Goal: Task Accomplishment & Management: Manage account settings

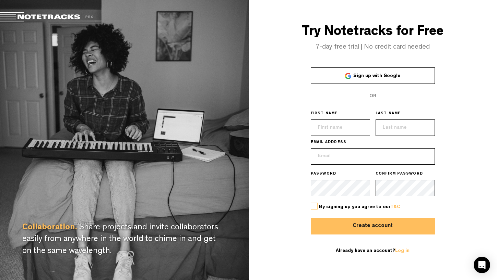
click at [327, 129] on input "text" at bounding box center [340, 128] width 59 height 16
type input "[PERSON_NAME]"
click at [414, 127] on input "text" at bounding box center [404, 128] width 59 height 16
type input "[PERSON_NAME]"
click at [382, 162] on input "email" at bounding box center [373, 156] width 124 height 16
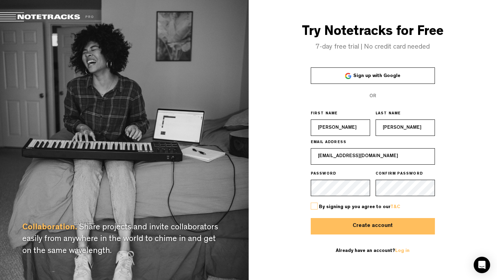
type input "[EMAIL_ADDRESS][DOMAIN_NAME]"
click at [320, 204] on div "By signing up you agree to our T&C" at bounding box center [373, 207] width 124 height 22
click at [315, 206] on label at bounding box center [314, 206] width 7 height 7
click at [0, 0] on input "checkbox" at bounding box center [0, 0] width 0 height 0
click at [365, 224] on button "Create account" at bounding box center [373, 226] width 124 height 16
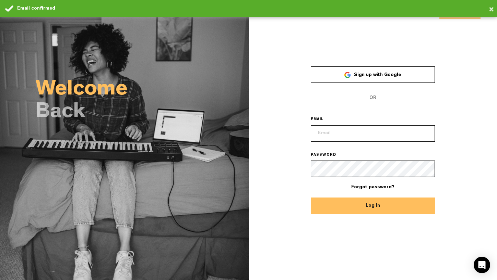
click at [363, 136] on input "email" at bounding box center [373, 134] width 124 height 16
click at [350, 135] on input "email" at bounding box center [373, 134] width 124 height 16
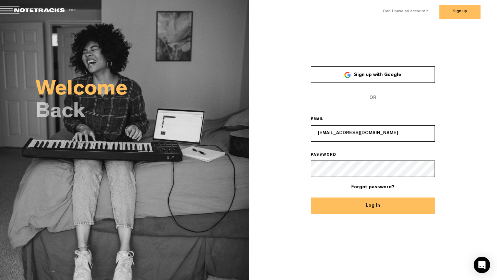
type input "[EMAIL_ADDRESS][DOMAIN_NAME]"
click at [371, 205] on button "Log In" at bounding box center [373, 206] width 124 height 16
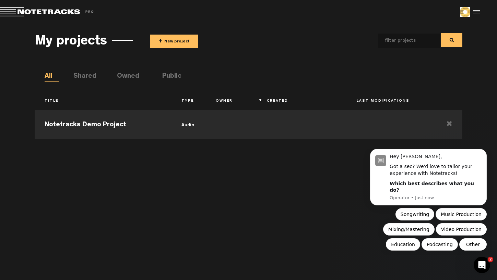
click at [466, 11] on img at bounding box center [465, 12] width 10 height 10
click at [467, 11] on img at bounding box center [465, 12] width 10 height 10
click at [478, 10] on div at bounding box center [475, 12] width 10 height 10
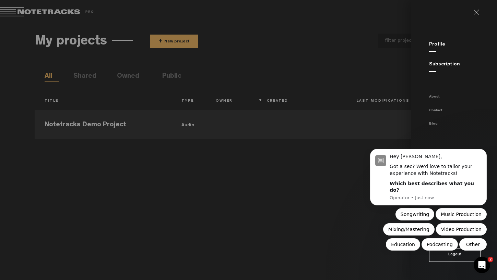
click at [379, 16] on md-backdrop at bounding box center [248, 140] width 497 height 280
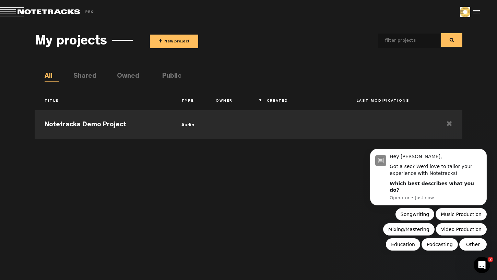
drag, startPoint x: 463, startPoint y: 10, endPoint x: 348, endPoint y: 1, distance: 115.5
click at [0, 0] on md-toolbar "Exit Project Share project Save project" at bounding box center [248, 12] width 497 height 24
click at [478, 11] on div at bounding box center [475, 12] width 10 height 10
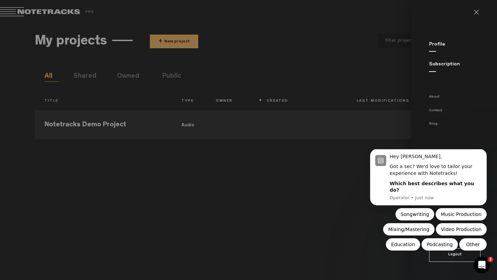
click at [478, 12] on link at bounding box center [479, 12] width 11 height 5
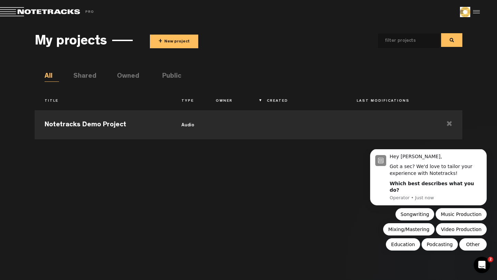
click at [479, 12] on div at bounding box center [475, 12] width 10 height 10
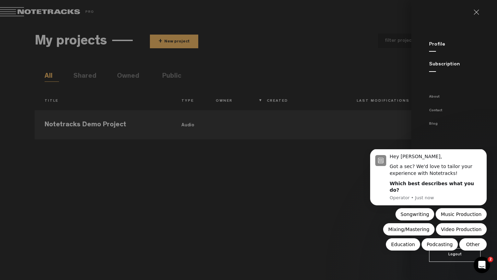
click at [431, 46] on link "Profile" at bounding box center [437, 44] width 16 height 5
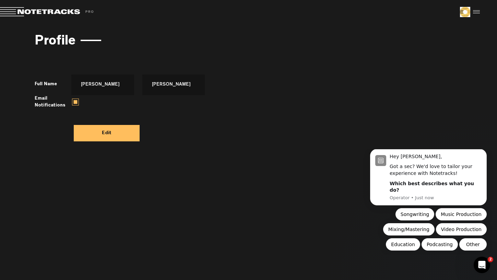
click at [103, 133] on button "Edit" at bounding box center [107, 133] width 66 height 16
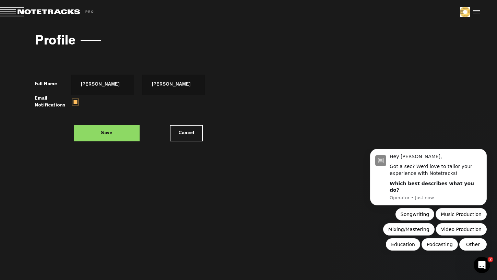
click at [476, 11] on div at bounding box center [475, 12] width 10 height 10
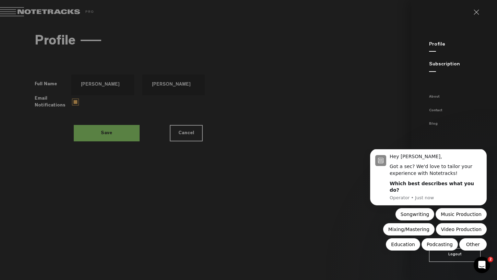
click at [437, 44] on link "Profile" at bounding box center [437, 44] width 16 height 5
click at [288, 49] on md-backdrop at bounding box center [248, 140] width 497 height 280
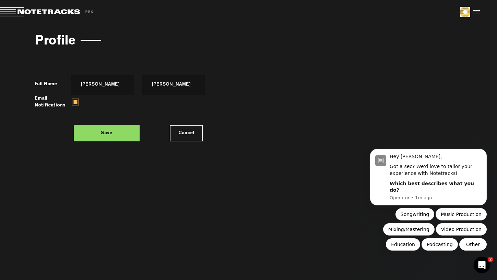
click at [67, 40] on h3 "Profile" at bounding box center [55, 42] width 41 height 15
click at [57, 15] on span at bounding box center [48, 12] width 96 height 10
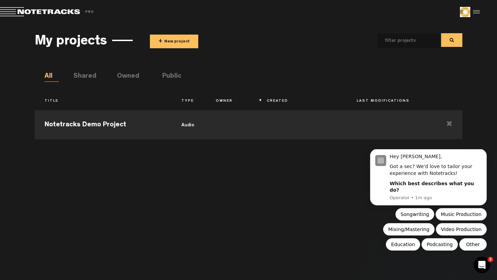
click at [476, 10] on div at bounding box center [475, 12] width 10 height 10
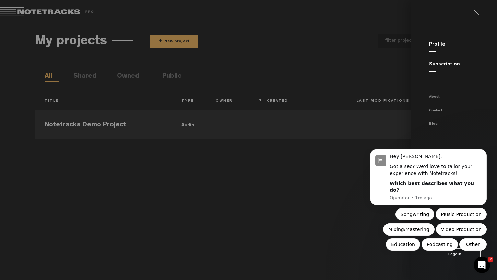
click at [438, 40] on md-sidenav "Profile Subscription About Contact Blog Logout" at bounding box center [454, 140] width 86 height 280
click at [437, 40] on md-sidenav "Profile Subscription About Contact Blog Logout" at bounding box center [454, 140] width 86 height 280
click at [437, 45] on link "Profile" at bounding box center [437, 44] width 16 height 5
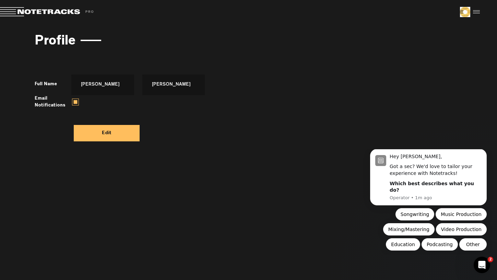
click at [99, 134] on button "Edit" at bounding box center [107, 133] width 66 height 16
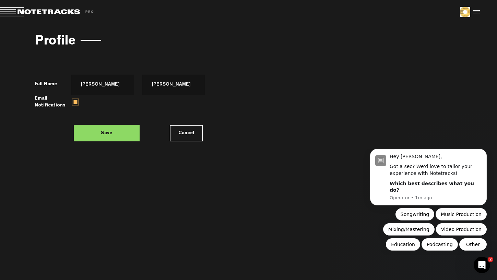
click at [99, 134] on button "Save" at bounding box center [107, 133] width 66 height 16
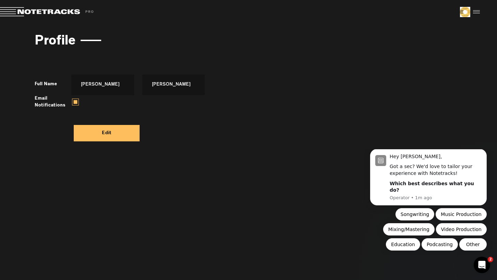
click at [110, 133] on button "Edit" at bounding box center [107, 133] width 66 height 16
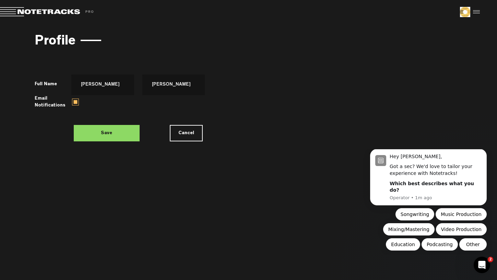
click at [110, 133] on button "Save" at bounding box center [107, 133] width 66 height 16
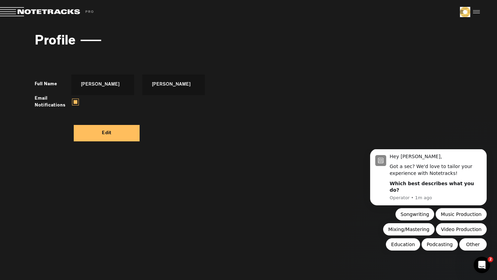
click at [73, 101] on label at bounding box center [75, 102] width 7 height 7
click at [0, 0] on input "checkbox" at bounding box center [0, 0] width 0 height 0
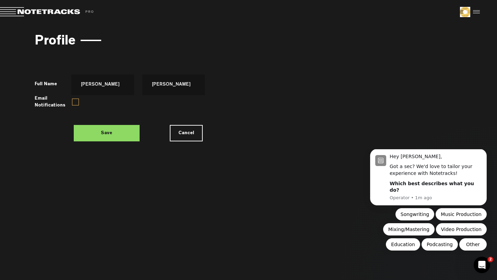
click at [73, 101] on label at bounding box center [75, 102] width 7 height 7
click at [0, 0] on input "checkbox" at bounding box center [0, 0] width 0 height 0
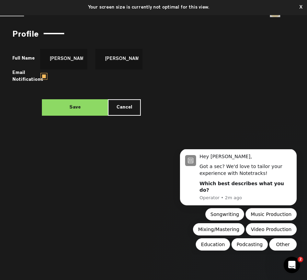
drag, startPoint x: 465, startPoint y: 11, endPoint x: 278, endPoint y: 3, distance: 187.0
click at [0, 0] on div "X Your screen size is currently not optimal for this view. X Exit Project Share…" at bounding box center [153, 0] width 307 height 0
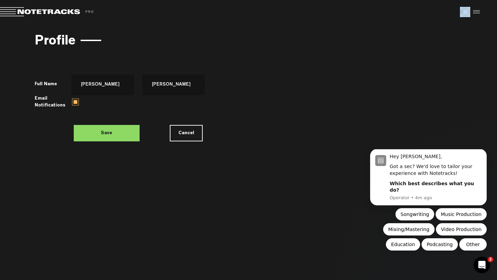
click at [466, 15] on img at bounding box center [465, 12] width 10 height 10
click at [457, 22] on md-toolbar "Exit Project Share project Save project" at bounding box center [248, 12] width 497 height 24
click at [53, 9] on span at bounding box center [48, 12] width 96 height 10
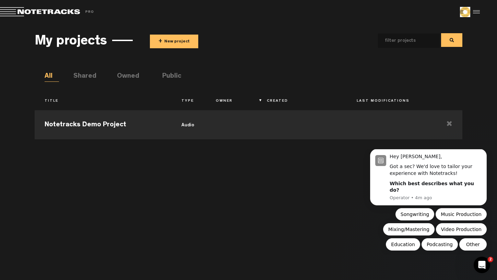
click at [478, 11] on div at bounding box center [475, 12] width 10 height 10
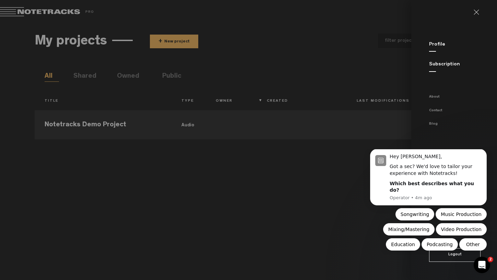
click at [439, 64] on link "Subscription" at bounding box center [444, 64] width 31 height 5
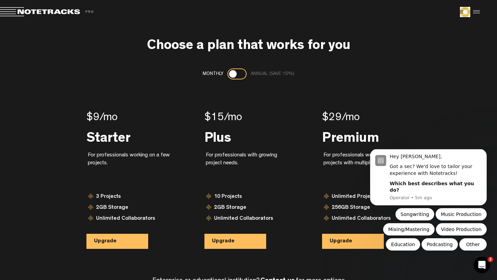
scroll to position [30, 0]
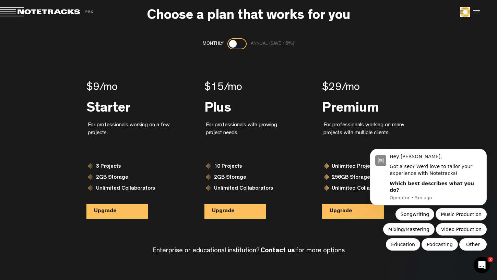
click at [465, 13] on img at bounding box center [465, 12] width 10 height 10
click at [478, 10] on div at bounding box center [475, 12] width 10 height 10
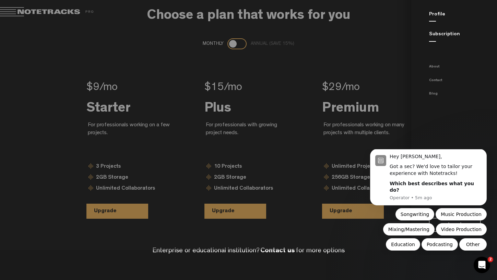
scroll to position [0, 0]
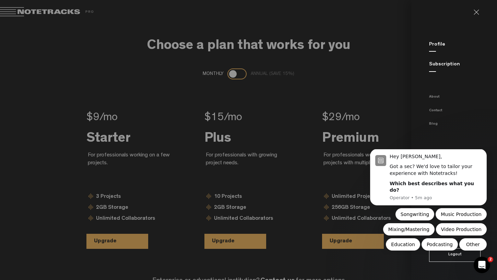
click at [435, 65] on link "Subscription" at bounding box center [444, 64] width 31 height 5
click at [484, 153] on icon "Dismiss notification" at bounding box center [485, 151] width 4 height 4
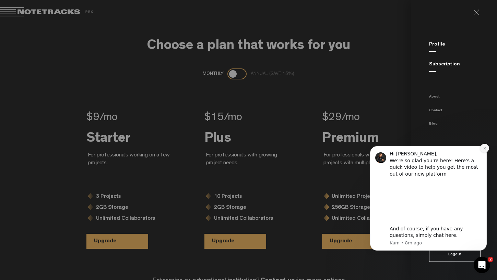
click at [485, 148] on icon "Dismiss notification" at bounding box center [485, 149] width 4 height 4
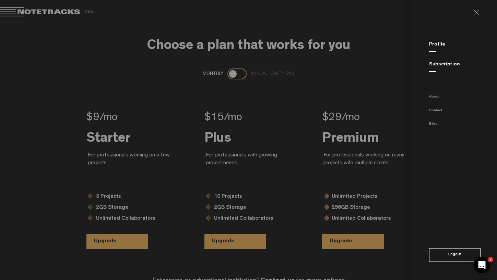
click at [430, 44] on link "Profile" at bounding box center [437, 44] width 16 height 5
